Goal: Find specific page/section: Find specific page/section

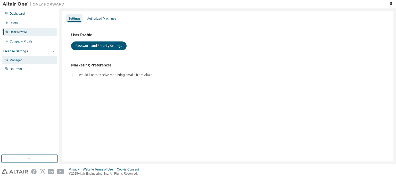
click at [31, 56] on div "Managed" at bounding box center [29, 60] width 55 height 8
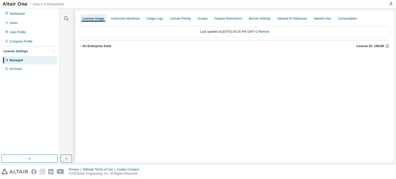
click at [112, 44] on div "AU Enterprise Suite License ID: 148180" at bounding box center [236, 46] width 308 height 5
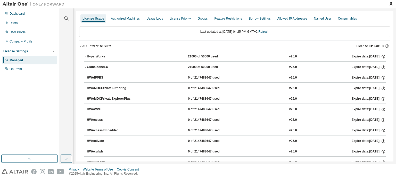
click at [199, 56] on div "21000 of 50000 used" at bounding box center [211, 56] width 46 height 5
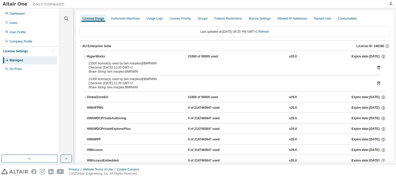
click at [199, 56] on div "21000 of 50000 used" at bounding box center [211, 56] width 46 height 5
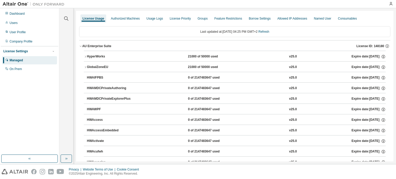
click at [99, 65] on div "GlobalZoneEU" at bounding box center [110, 67] width 46 height 5
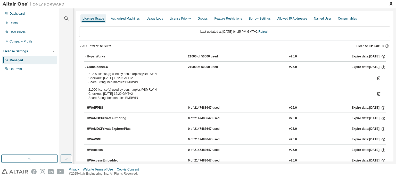
click at [99, 65] on div "GlobalZoneEU" at bounding box center [110, 67] width 46 height 5
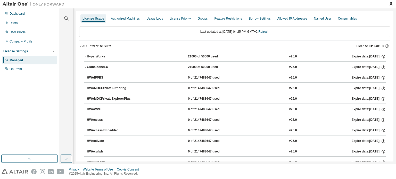
click at [99, 61] on button "HyperWorks 21000 of 50000 used v25.0 Expire date: 2025-09-08" at bounding box center [235, 56] width 302 height 11
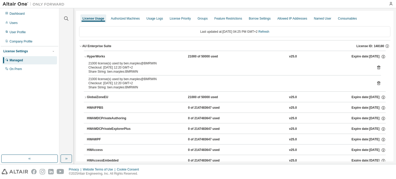
click at [100, 58] on div "HyperWorks" at bounding box center [110, 56] width 46 height 5
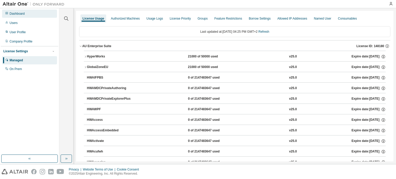
click at [27, 16] on div "Dashboard" at bounding box center [29, 14] width 55 height 8
